Goal: Task Accomplishment & Management: Manage account settings

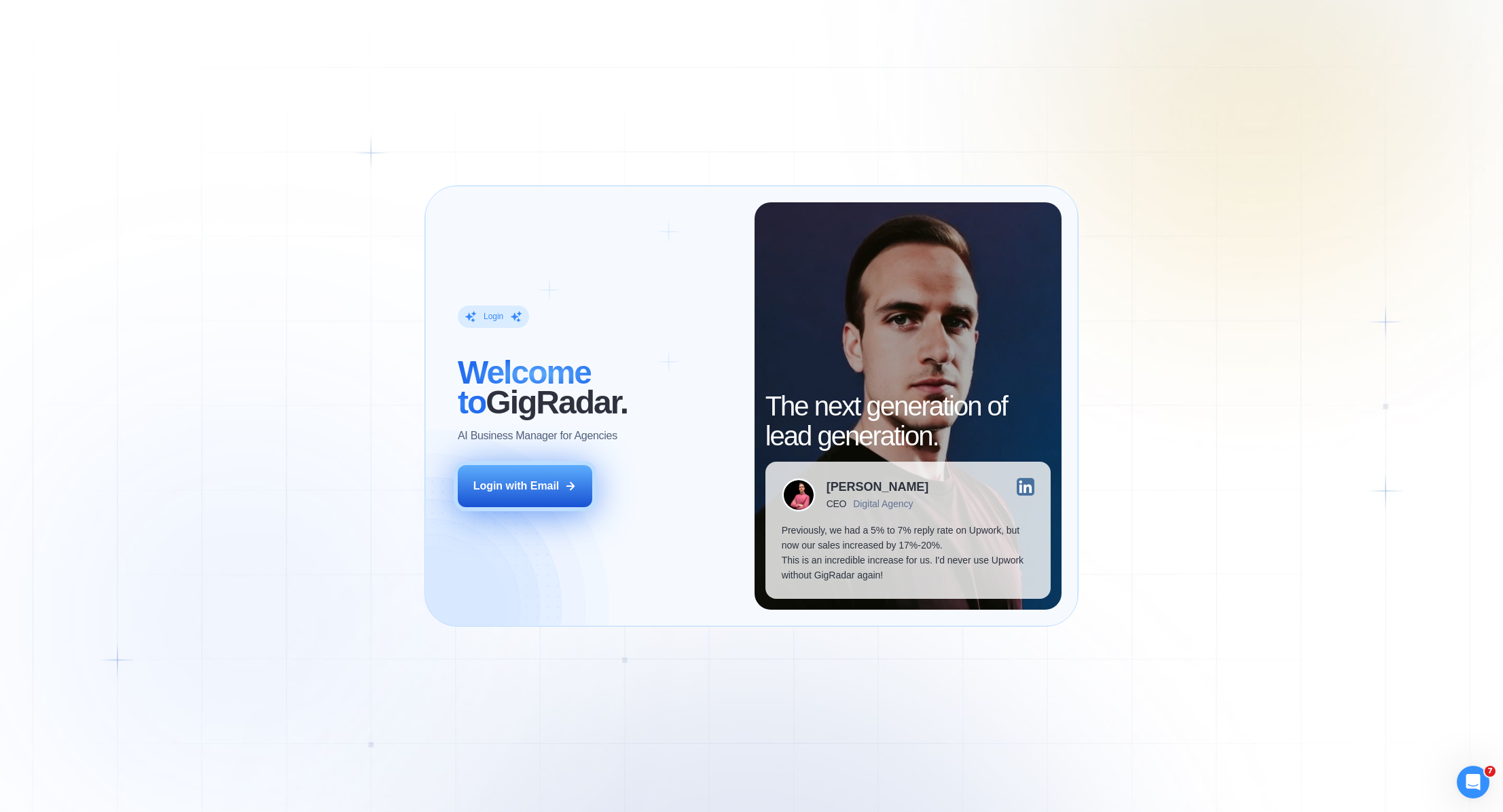
click at [536, 481] on div "Login with Email" at bounding box center [516, 485] width 86 height 15
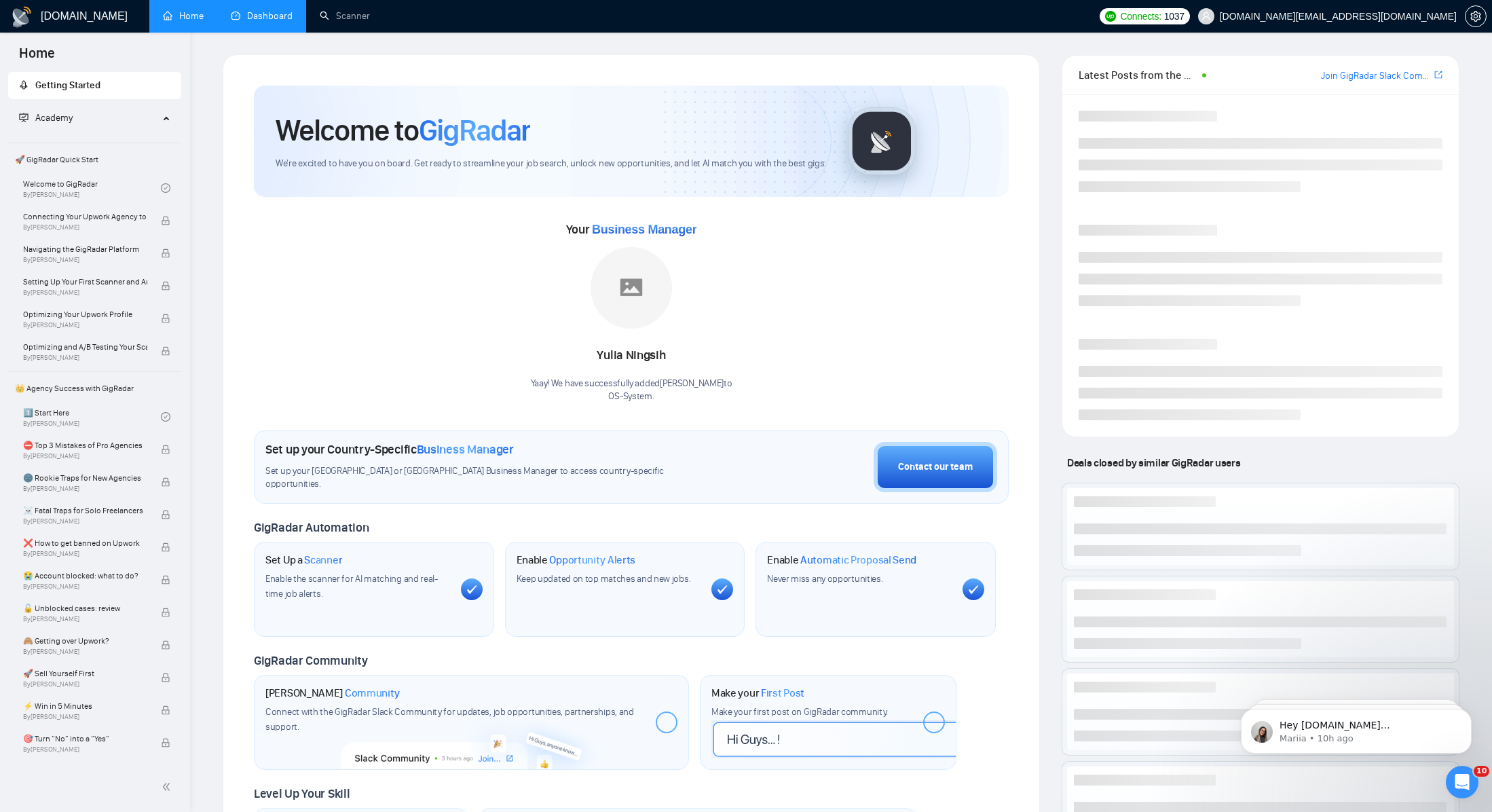
click at [253, 16] on link "Dashboard" at bounding box center [262, 16] width 62 height 12
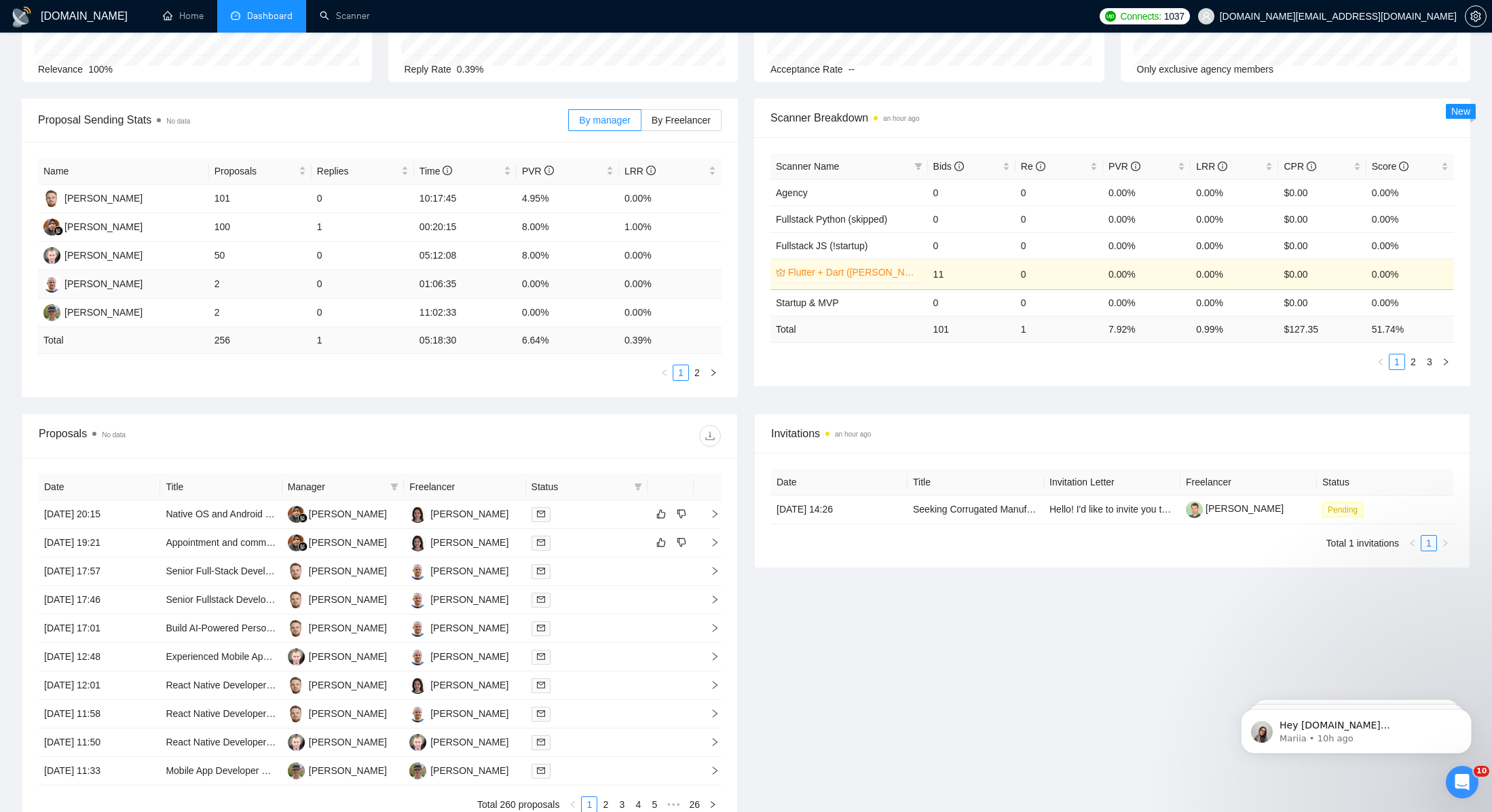
scroll to position [255, 0]
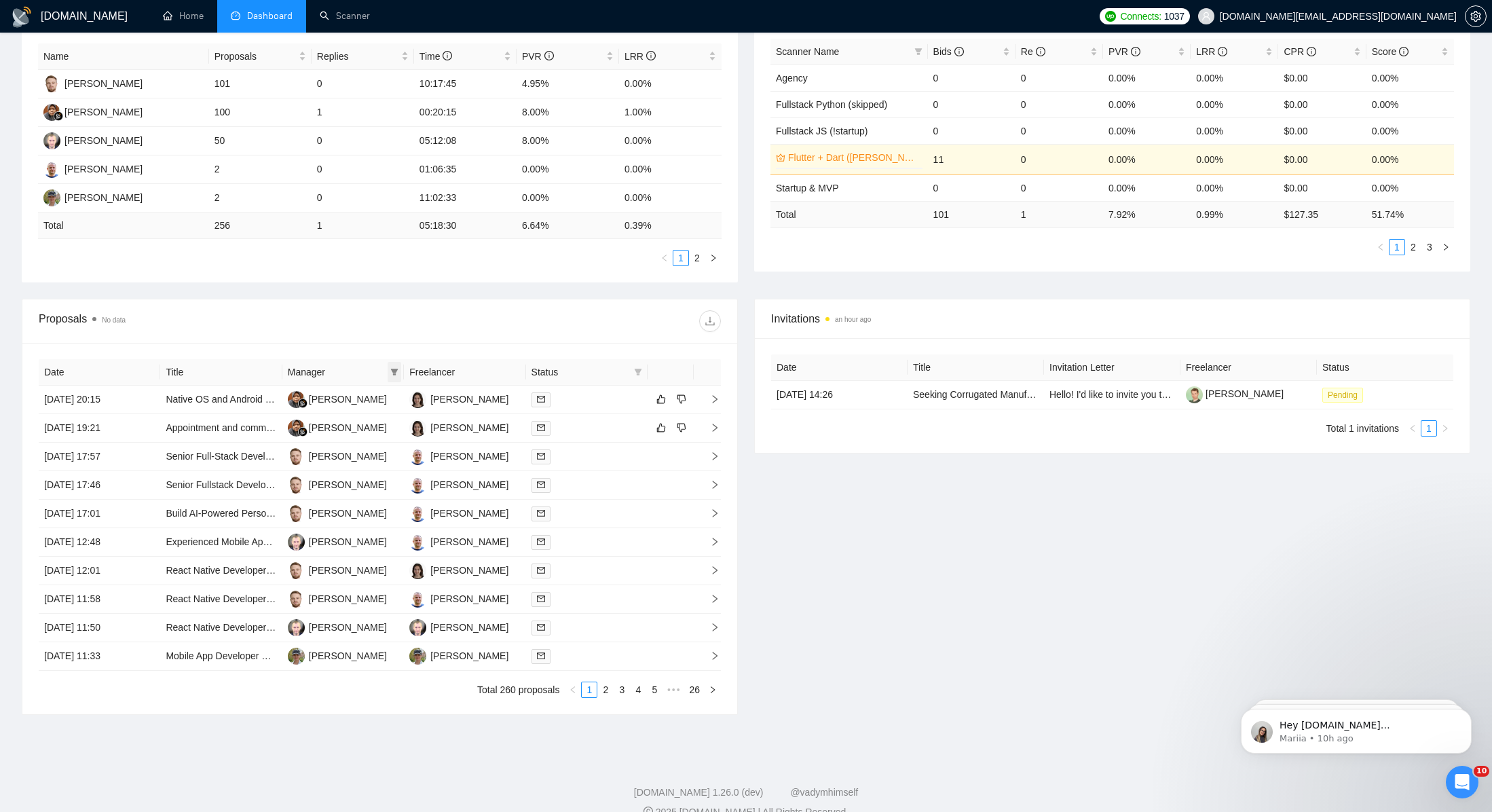
click at [392, 372] on icon "filter" at bounding box center [394, 372] width 8 height 8
click at [289, 460] on input "checkbox" at bounding box center [290, 463] width 11 height 11
checkbox input "true"
click at [383, 536] on span "OK" at bounding box center [382, 533] width 13 height 15
click at [608, 686] on link "2" at bounding box center [605, 689] width 15 height 15
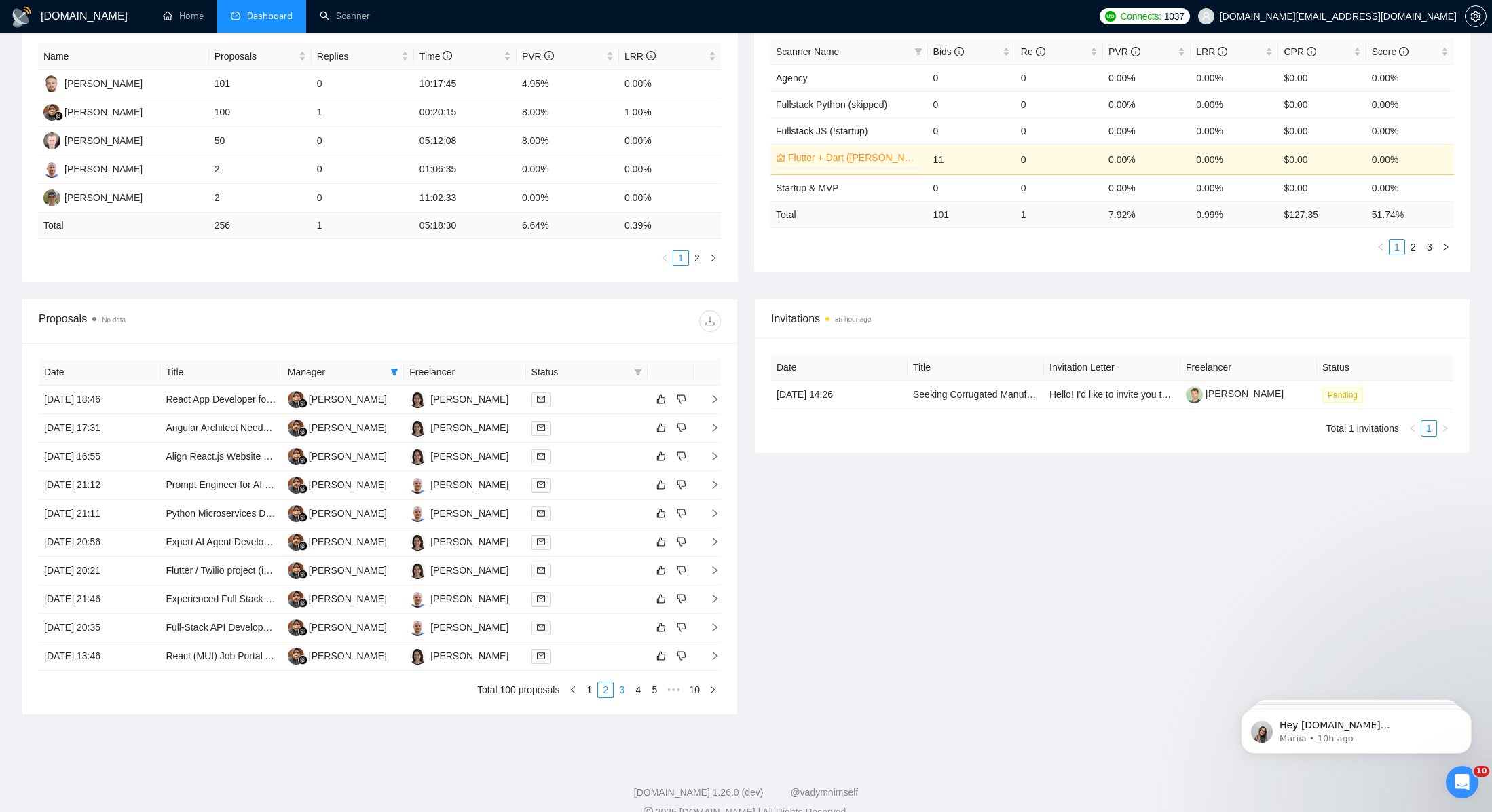
click at [619, 689] on link "3" at bounding box center [621, 689] width 15 height 15
click at [638, 691] on link "4" at bounding box center [637, 689] width 15 height 15
click at [640, 692] on link "5" at bounding box center [637, 689] width 15 height 15
click at [508, 515] on div "[PERSON_NAME]" at bounding box center [469, 512] width 78 height 15
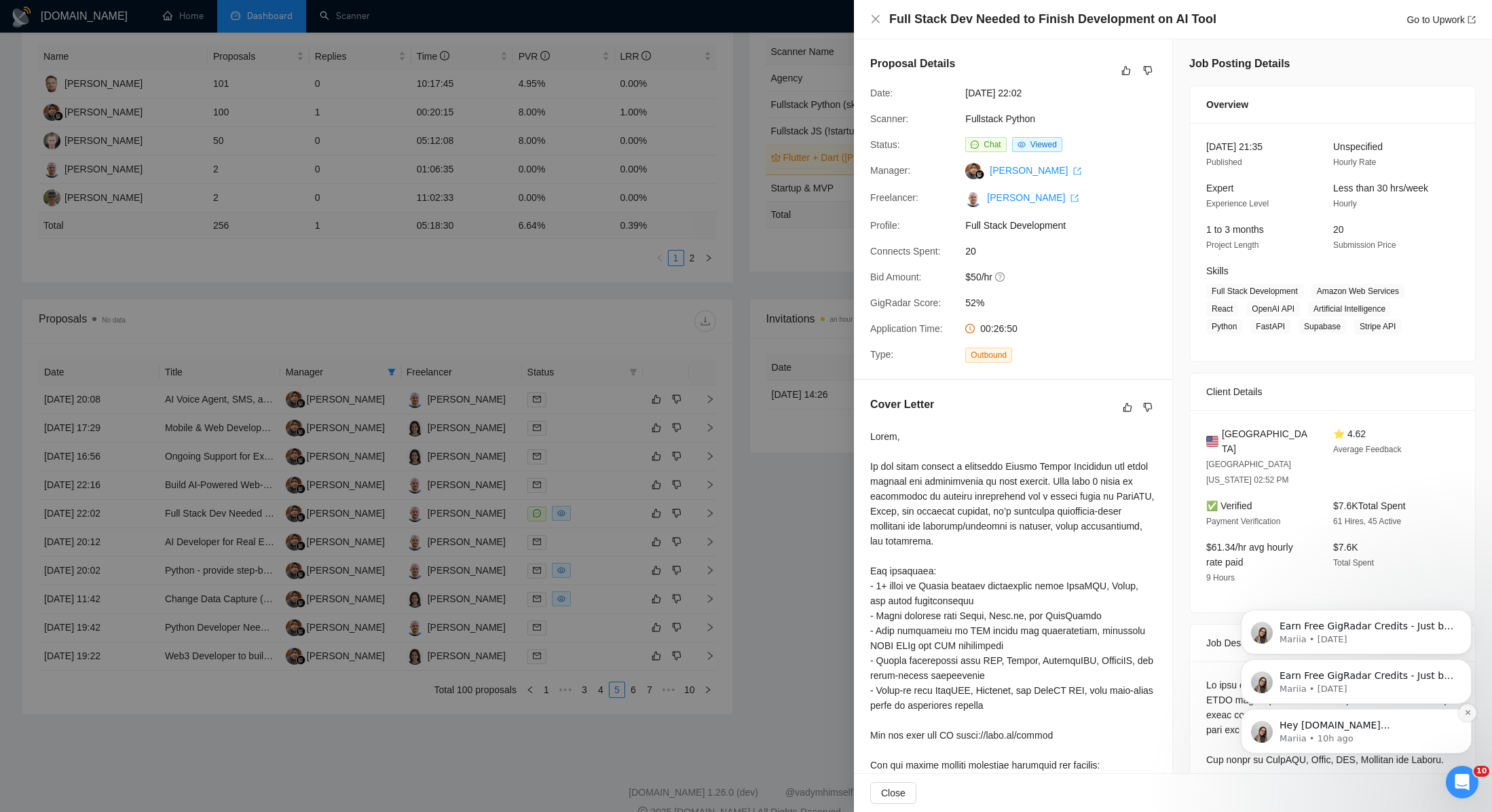
click at [1468, 712] on icon "Dismiss notification" at bounding box center [1467, 713] width 5 height 5
click at [1468, 712] on icon "Dismiss notification" at bounding box center [1467, 712] width 4 height 4
click at [1468, 710] on icon "Dismiss notification" at bounding box center [1468, 713] width 8 height 8
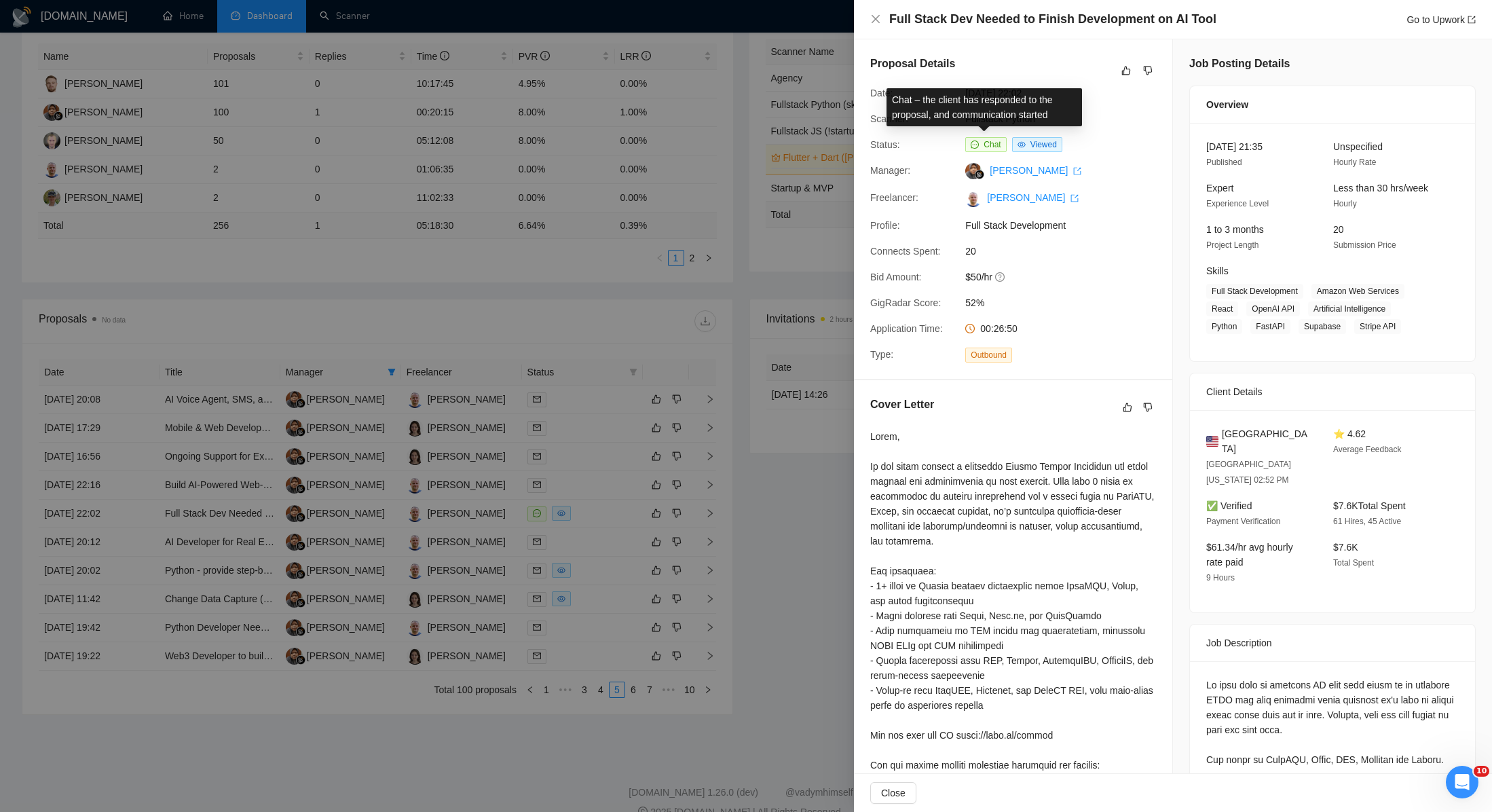
click at [980, 149] on span "Chat" at bounding box center [985, 144] width 40 height 15
click at [984, 144] on span "Chat" at bounding box center [992, 144] width 17 height 9
click at [1032, 148] on span "Viewed" at bounding box center [1043, 144] width 26 height 9
click at [987, 142] on span "Chat" at bounding box center [992, 144] width 17 height 9
click at [619, 477] on div at bounding box center [746, 406] width 1492 height 812
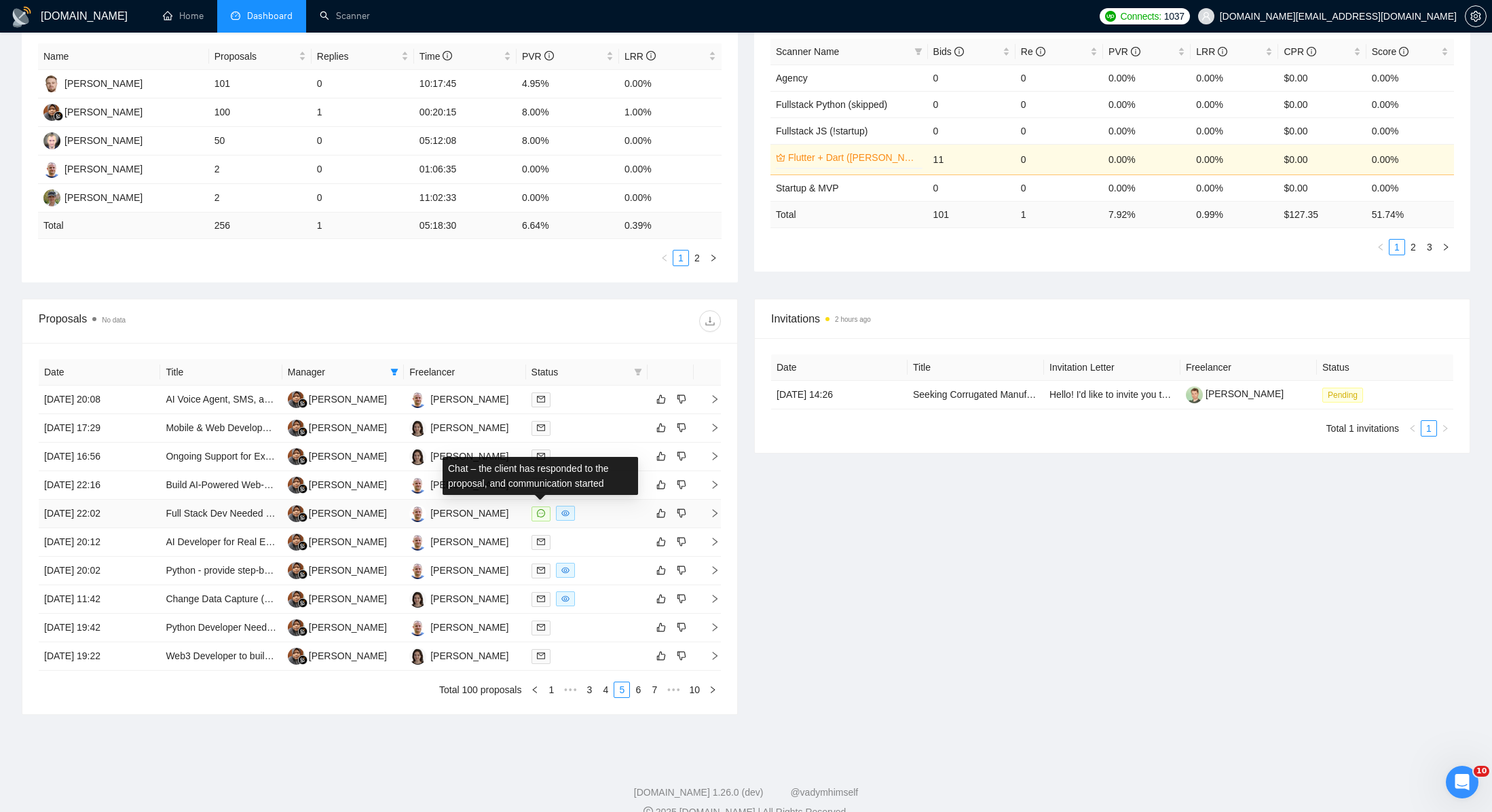
click at [541, 514] on icon "message" at bounding box center [541, 513] width 8 height 8
